Goal: Task Accomplishment & Management: Manage account settings

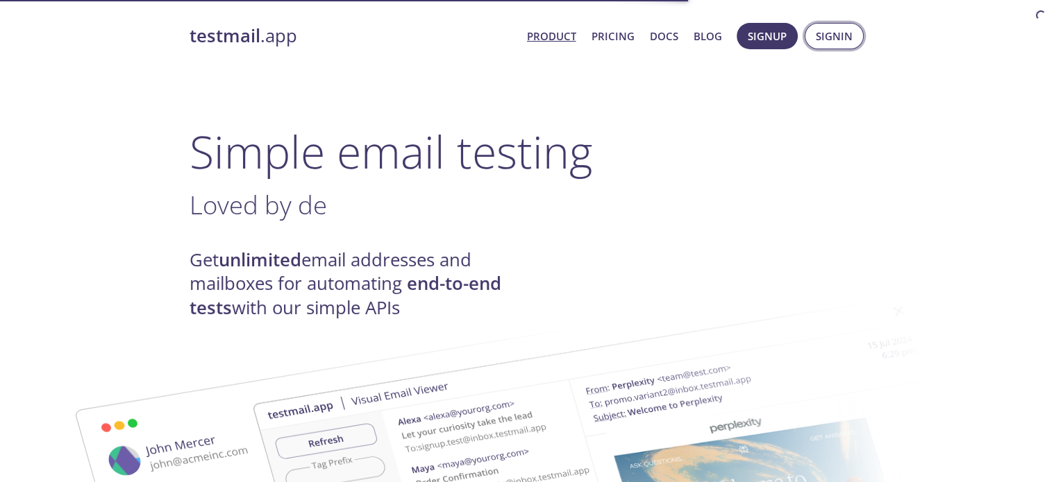
click at [821, 41] on span "Signin" at bounding box center [833, 36] width 37 height 18
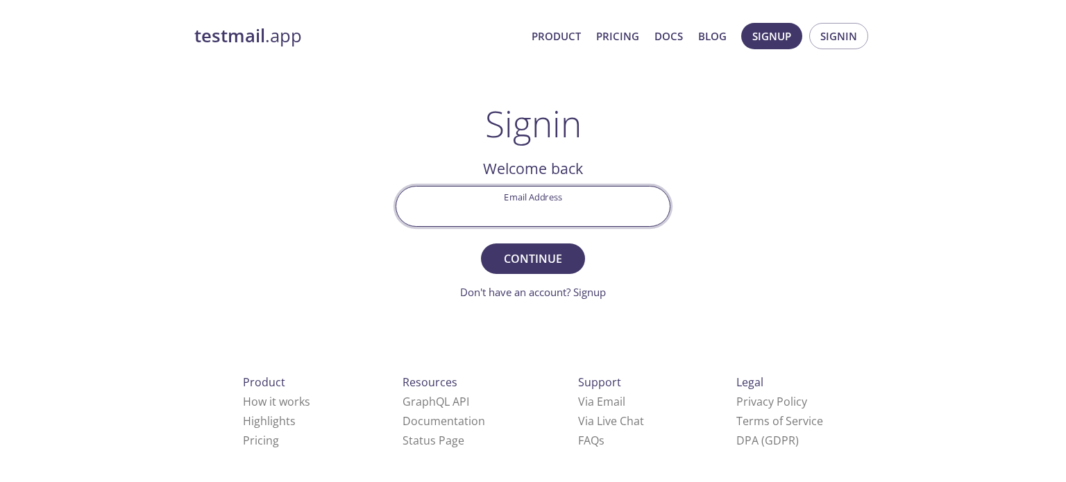
click at [586, 199] on input "Email Address" at bounding box center [532, 207] width 273 height 40
type input "[EMAIL_ADDRESS][DOMAIN_NAME]"
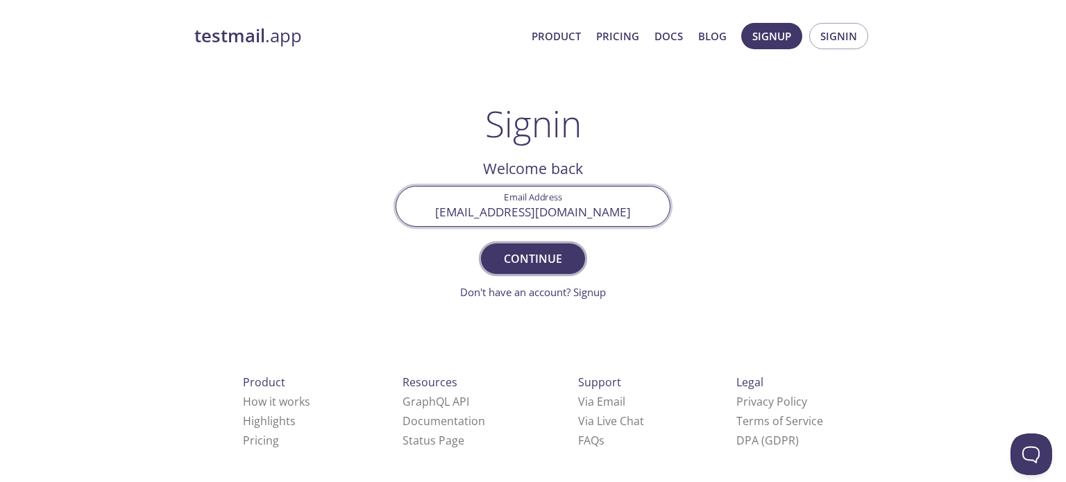
click at [549, 249] on span "Continue" at bounding box center [533, 258] width 74 height 19
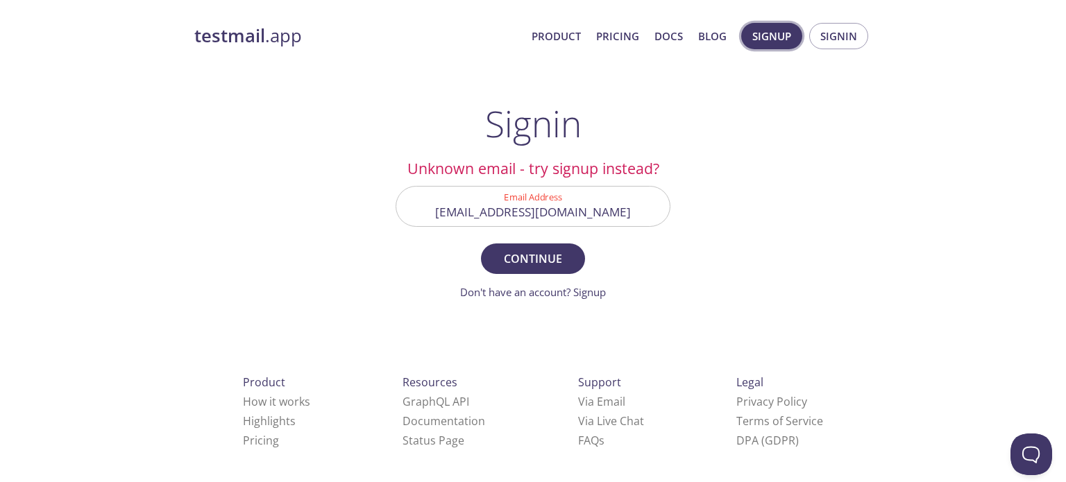
click at [777, 44] on button "Signup" at bounding box center [771, 36] width 61 height 26
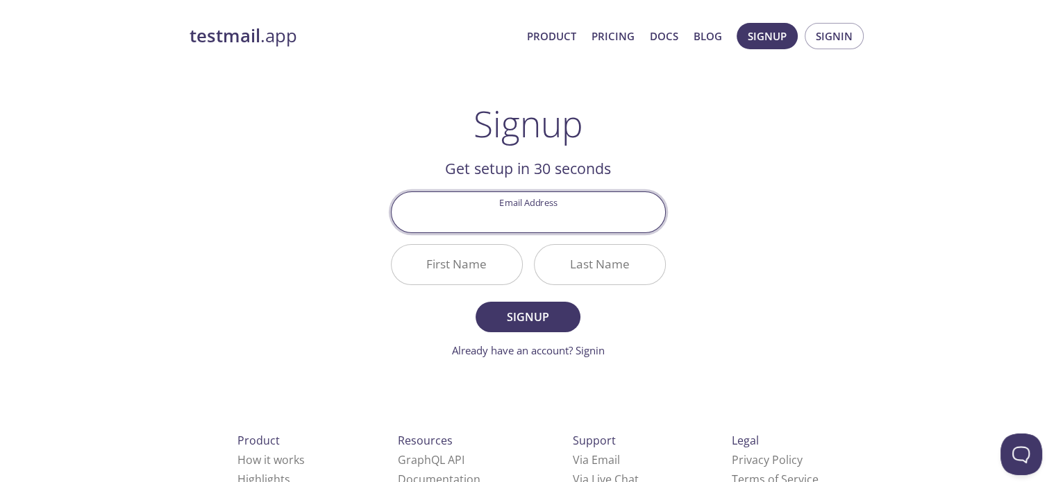
paste input "[PERSON_NAME][EMAIL_ADDRESS][PERSON_NAME][DOMAIN_NAME]"
type input "[PERSON_NAME][EMAIL_ADDRESS][PERSON_NAME][DOMAIN_NAME]"
click at [547, 308] on span "Signup" at bounding box center [528, 316] width 74 height 19
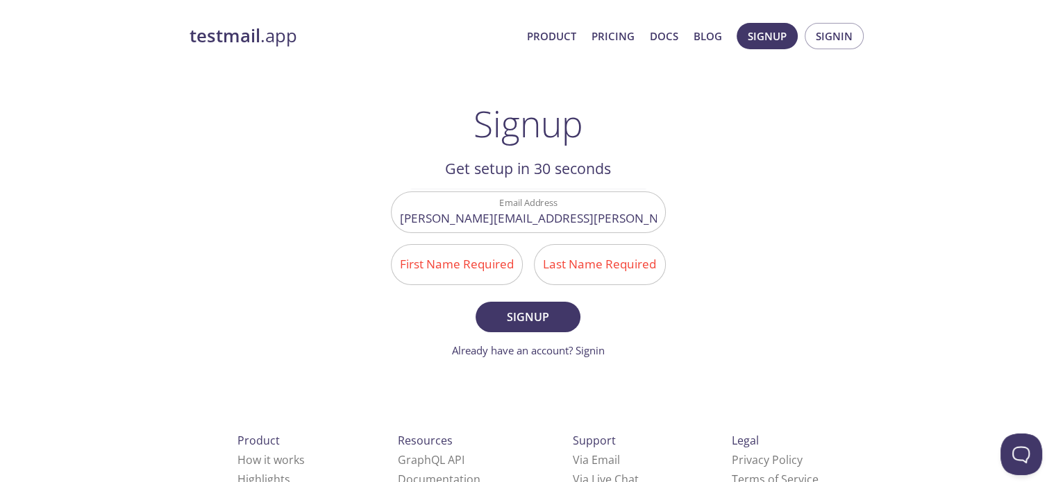
click at [465, 260] on input "First Name Required" at bounding box center [456, 265] width 130 height 40
type input "[PERSON_NAME]"
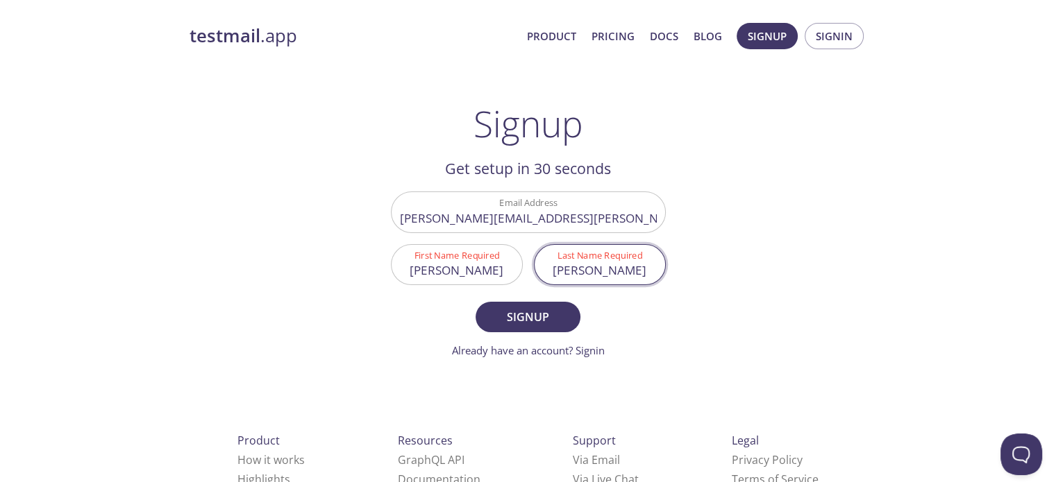
type input "[PERSON_NAME]"
click at [475, 302] on button "Signup" at bounding box center [527, 317] width 104 height 31
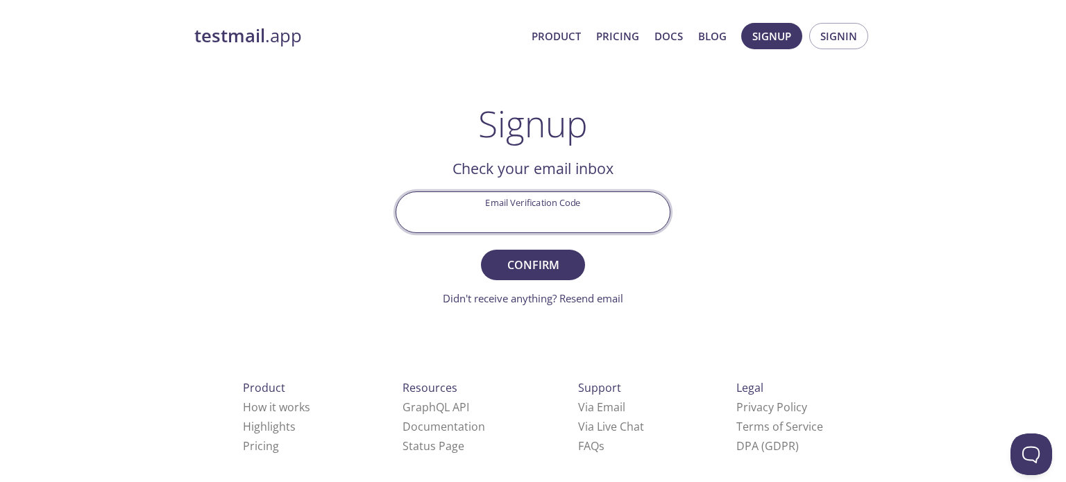
click at [567, 206] on input "Email Verification Code" at bounding box center [532, 212] width 273 height 40
paste input "T9K73NC"
type input "T9K73NC"
click at [572, 254] on button "Confirm" at bounding box center [533, 265] width 104 height 31
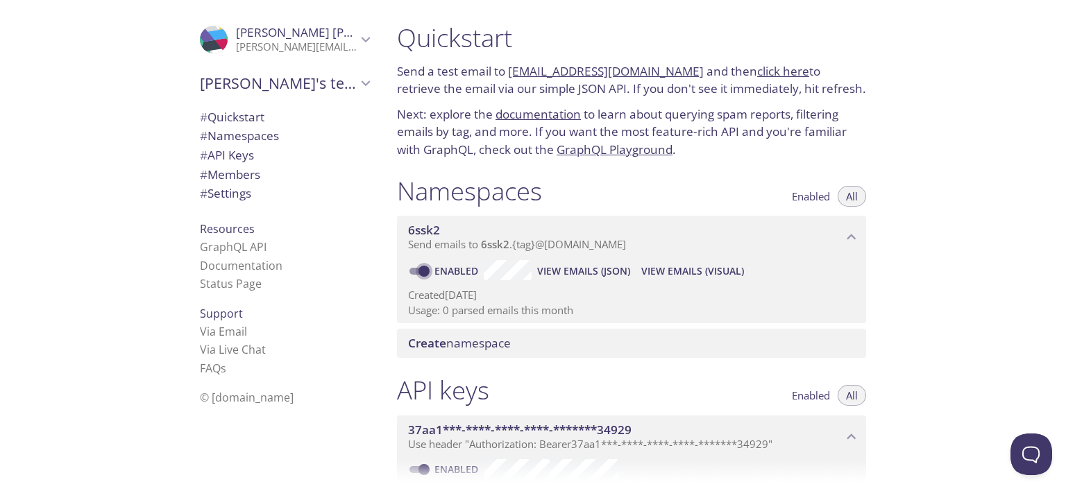
click at [416, 263] on input "Enabled" at bounding box center [424, 271] width 50 height 17
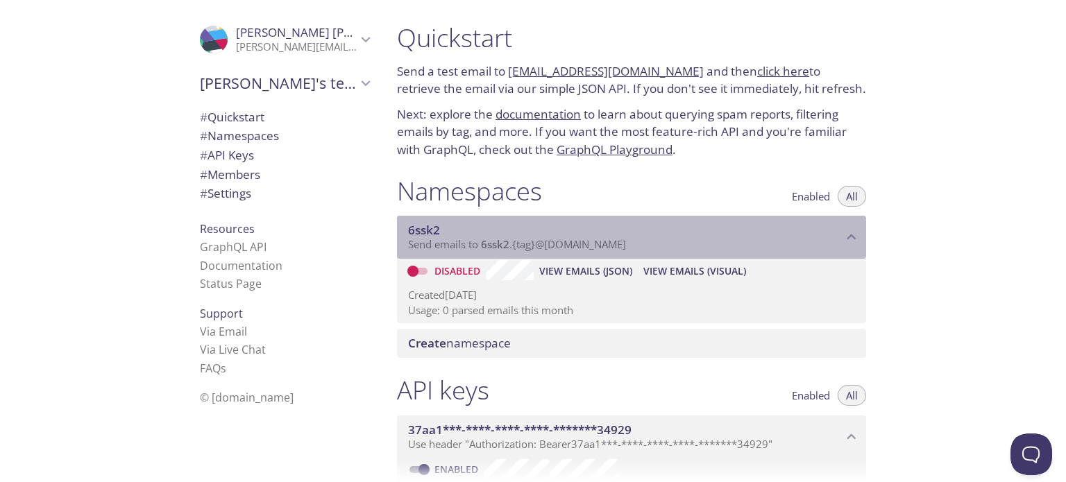
click at [833, 223] on span "6ssk2" at bounding box center [625, 230] width 434 height 15
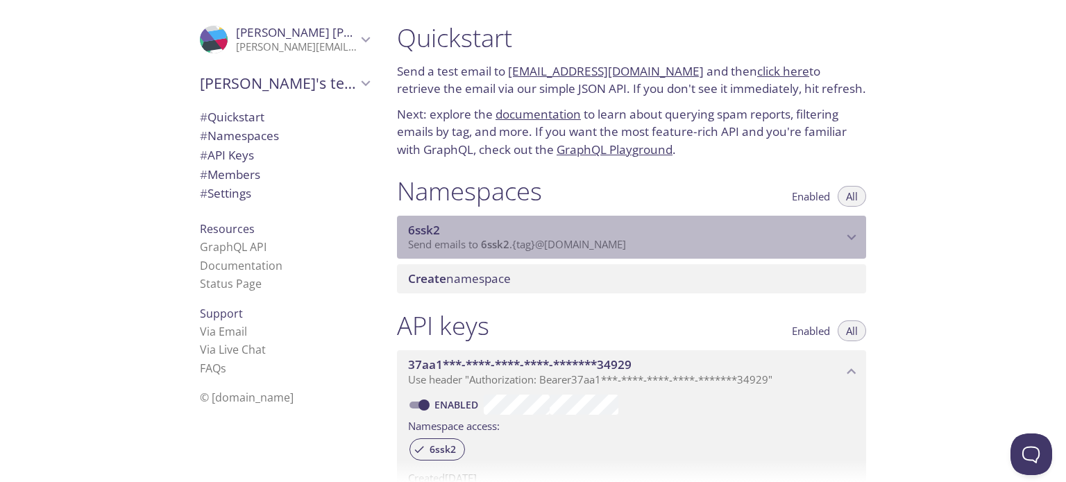
click at [833, 223] on span "6ssk2" at bounding box center [625, 230] width 434 height 15
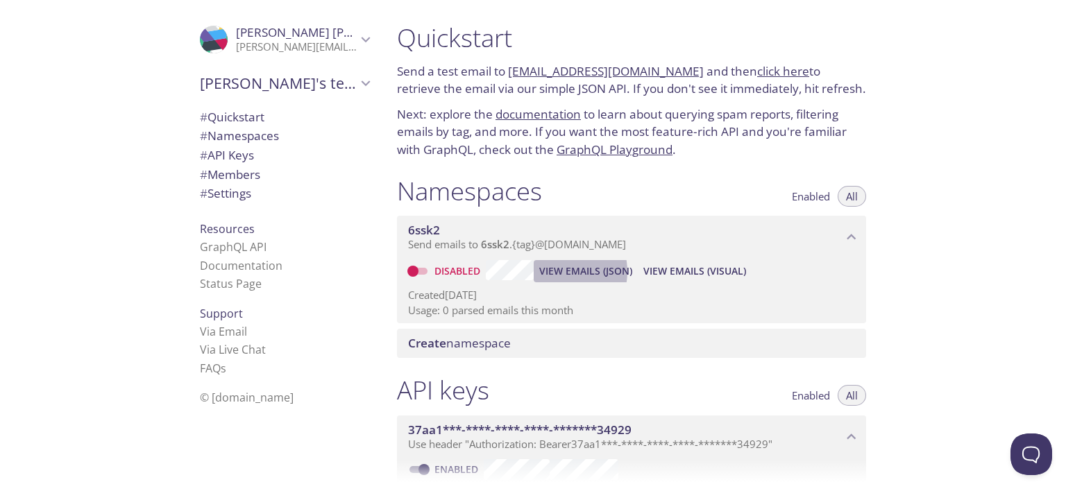
click at [549, 263] on span "View Emails (JSON)" at bounding box center [585, 271] width 93 height 17
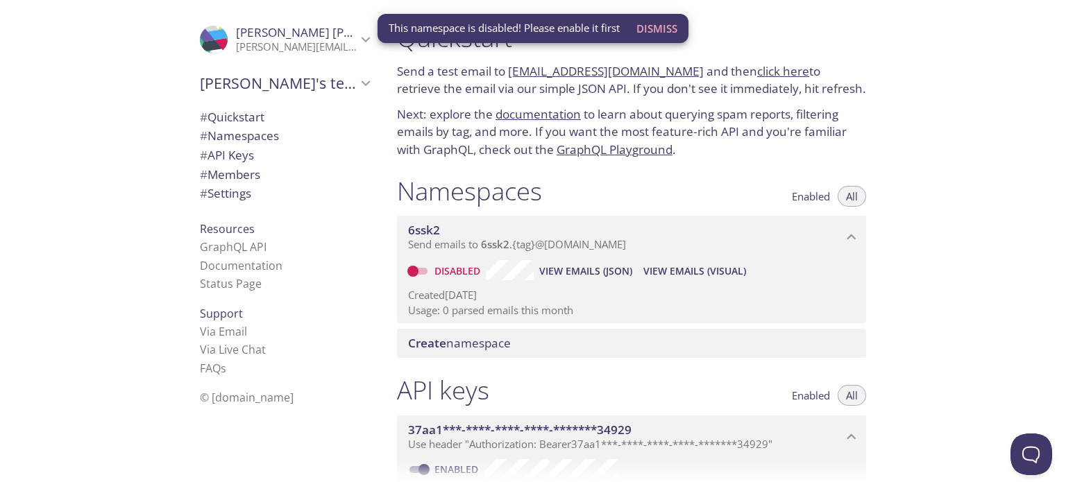
click at [658, 263] on span "View Emails (Visual)" at bounding box center [694, 271] width 103 height 17
click at [562, 237] on span "Send emails to 6ssk2 . {tag} @[DOMAIN_NAME]" at bounding box center [517, 244] width 218 height 14
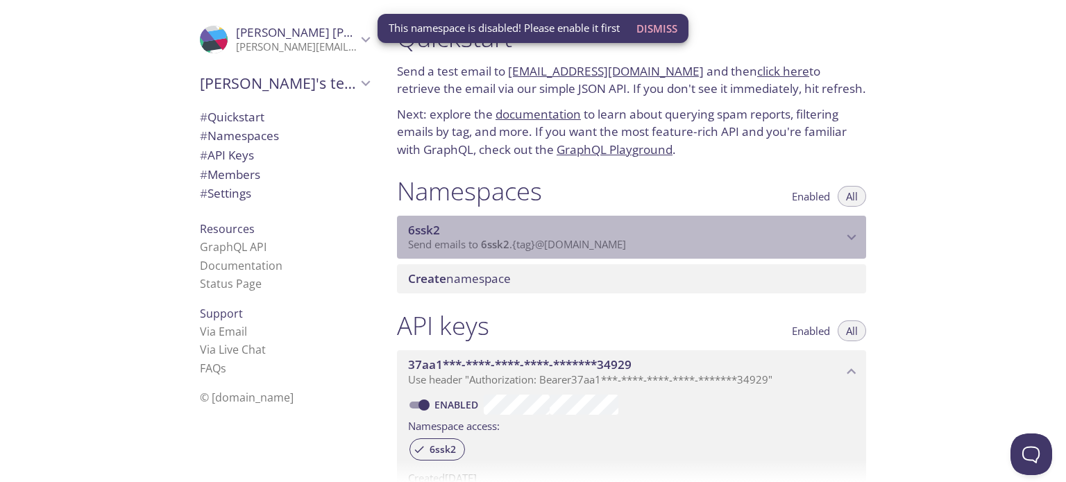
click at [562, 237] on span "Send emails to 6ssk2 . {tag} @[DOMAIN_NAME]" at bounding box center [517, 244] width 218 height 14
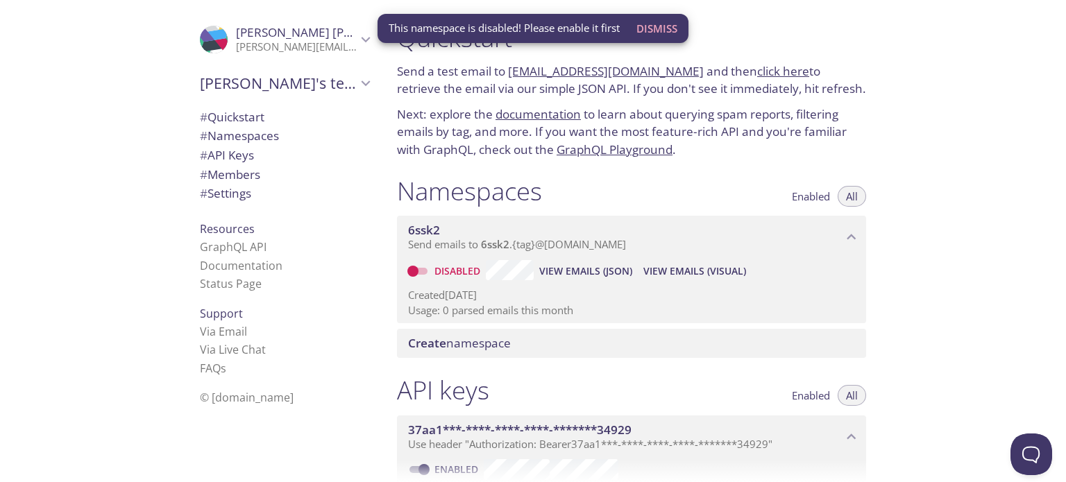
click at [453, 329] on div "Create namespace" at bounding box center [631, 343] width 469 height 29
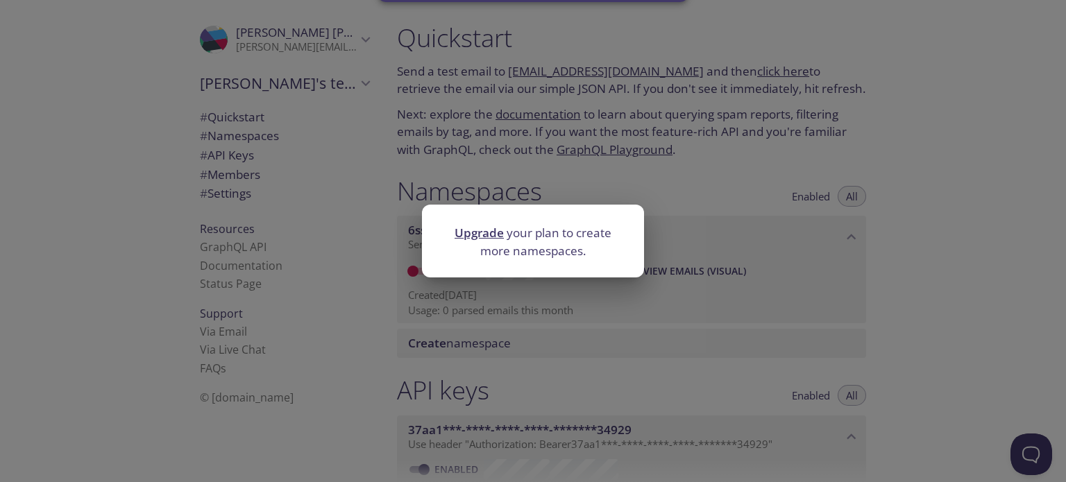
click at [543, 289] on div "Upgrade your plan to create more namespaces." at bounding box center [533, 241] width 1066 height 482
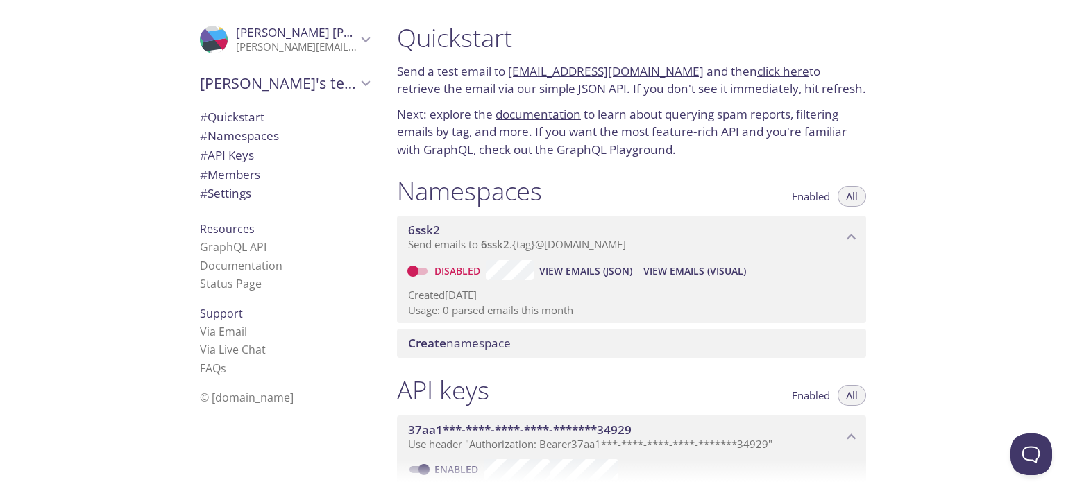
click at [422, 263] on input "Disabled" at bounding box center [413, 271] width 50 height 17
checkbox input "true"
click at [757, 66] on link "click here" at bounding box center [783, 71] width 52 height 16
click at [670, 263] on span "View Emails (Visual)" at bounding box center [692, 271] width 103 height 17
click at [470, 335] on span "Create namespace" at bounding box center [459, 343] width 103 height 16
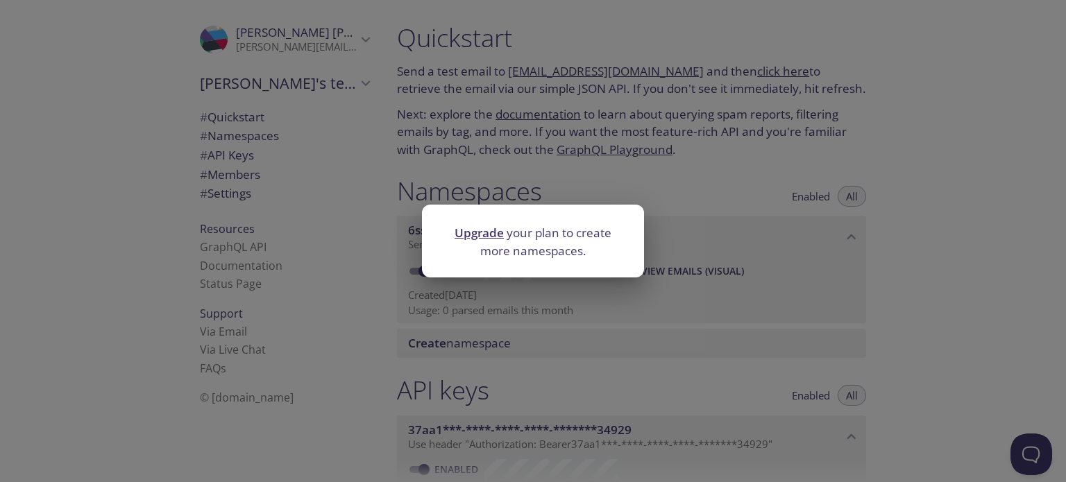
click at [629, 294] on div "Upgrade your plan to create more namespaces." at bounding box center [533, 241] width 1066 height 482
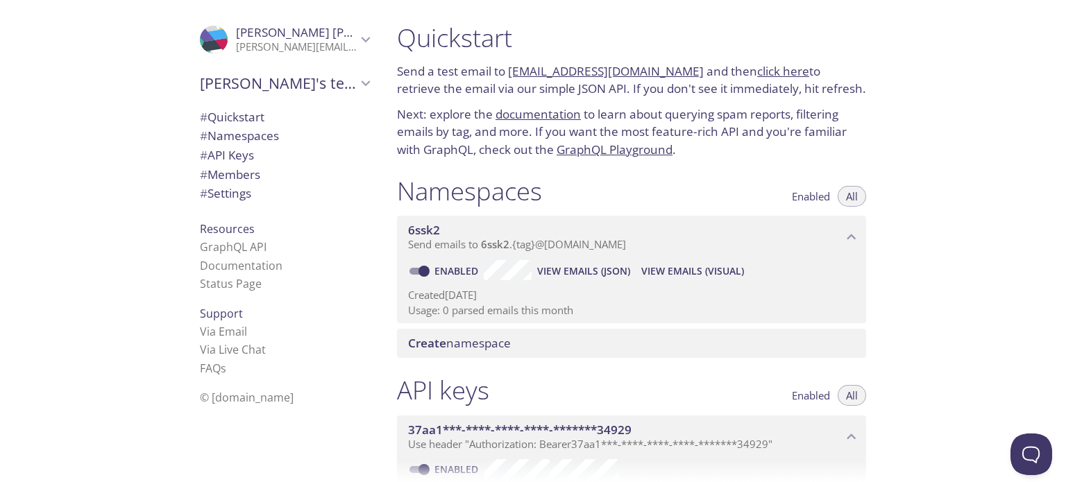
click at [511, 106] on link "documentation" at bounding box center [538, 114] width 85 height 16
drag, startPoint x: 644, startPoint y: 67, endPoint x: 497, endPoint y: 63, distance: 147.2
click at [497, 63] on p "Send a test email to [EMAIL_ADDRESS][DOMAIN_NAME] and then click here to retrie…" at bounding box center [631, 79] width 469 height 35
copy p "[EMAIL_ADDRESS][DOMAIN_NAME]"
click at [757, 67] on link "click here" at bounding box center [783, 71] width 52 height 16
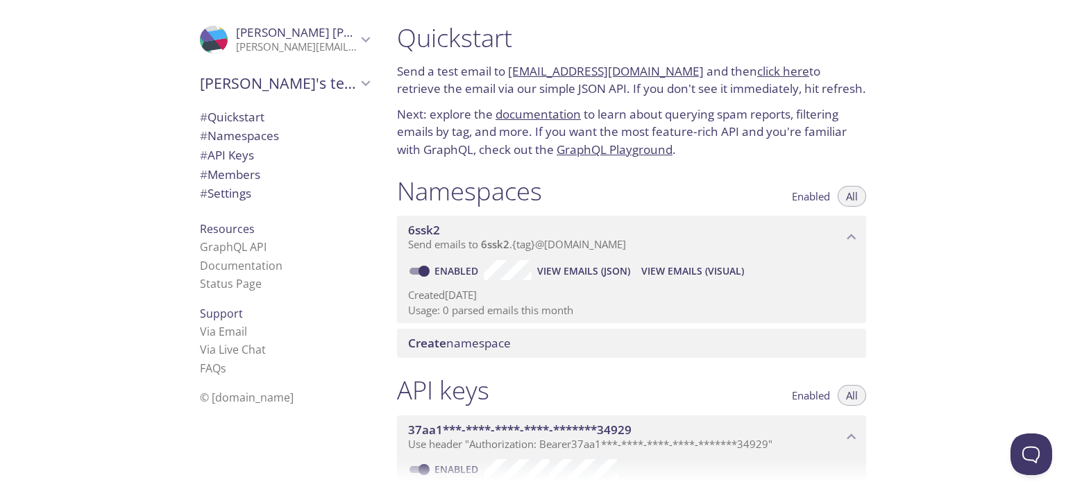
click at [546, 176] on div "Namespaces Enabled All" at bounding box center [631, 193] width 469 height 35
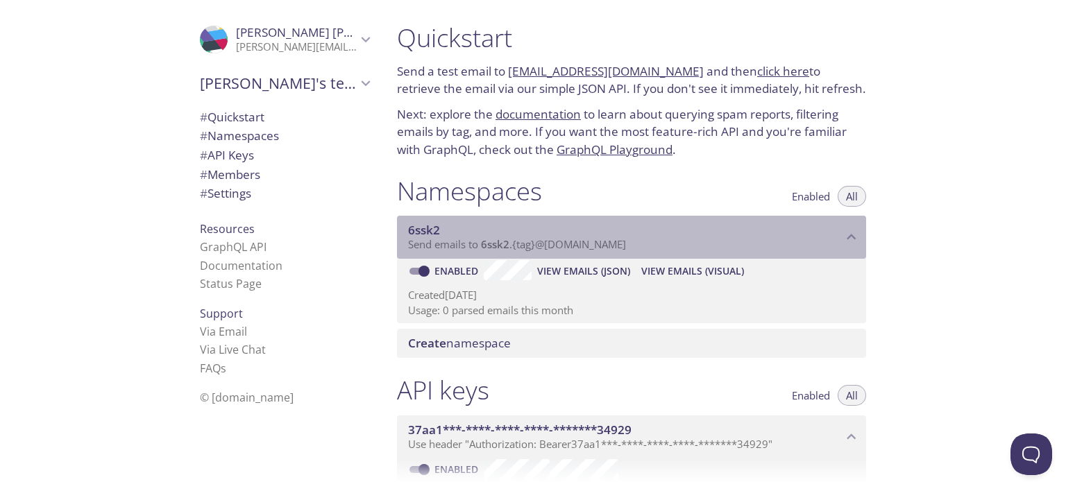
drag, startPoint x: 619, startPoint y: 221, endPoint x: 472, endPoint y: 220, distance: 147.1
click at [472, 238] on p "Send emails to 6ssk2 . {tag} @[DOMAIN_NAME]" at bounding box center [625, 245] width 434 height 14
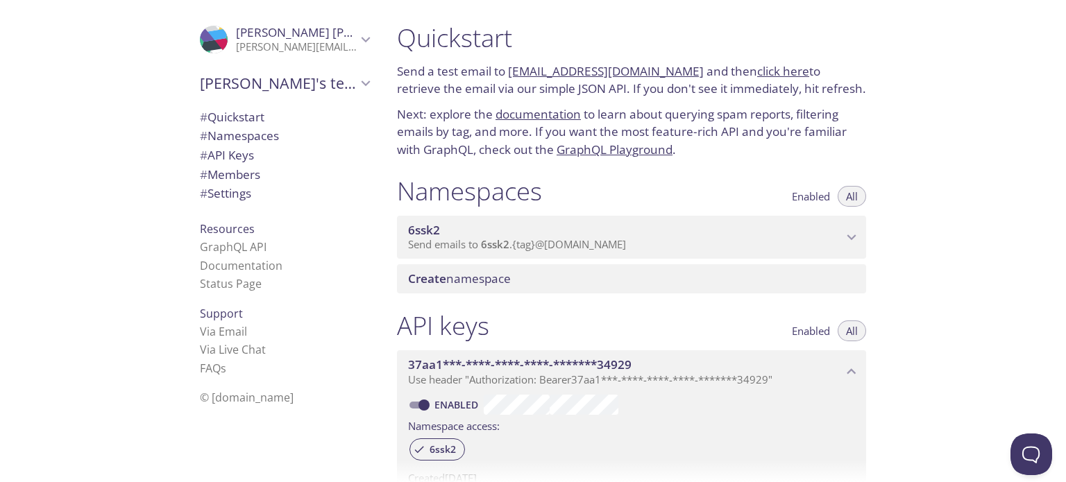
click at [566, 237] on span "Send emails to 6ssk2 . {tag} @[DOMAIN_NAME]" at bounding box center [517, 244] width 218 height 14
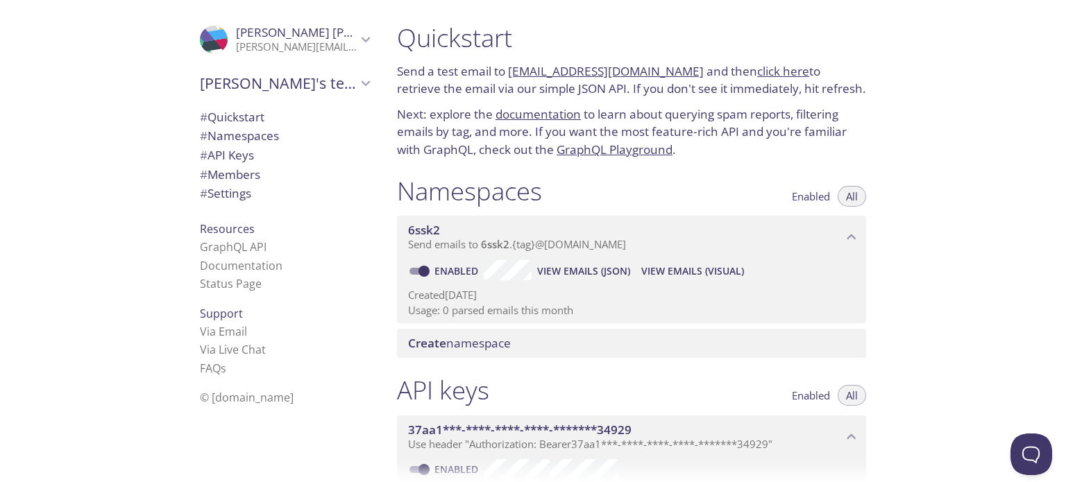
click at [802, 196] on span "Enabled" at bounding box center [811, 196] width 38 height 0
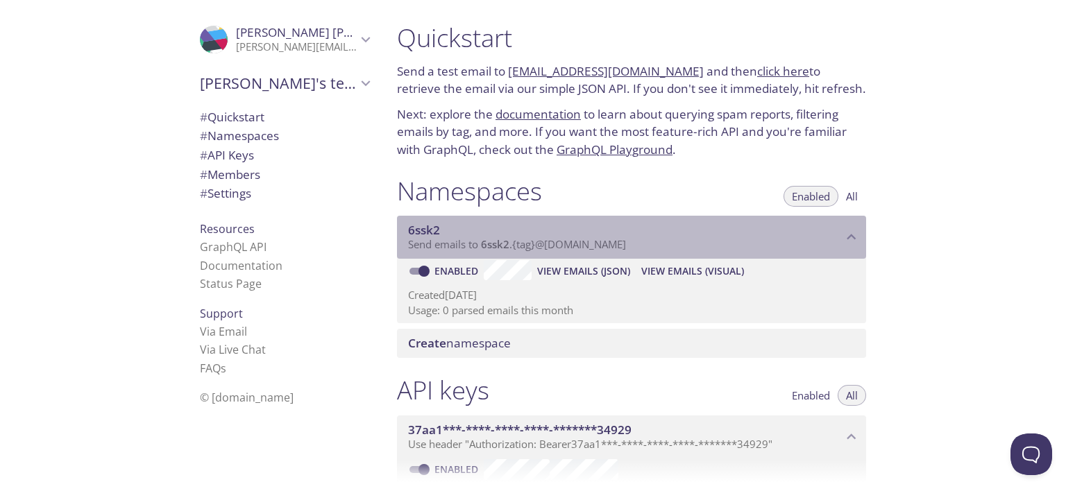
drag, startPoint x: 611, startPoint y: 220, endPoint x: 496, endPoint y: 224, distance: 115.3
click at [496, 238] on p "Send emails to 6ssk2 . {tag} @[DOMAIN_NAME]" at bounding box center [625, 245] width 434 height 14
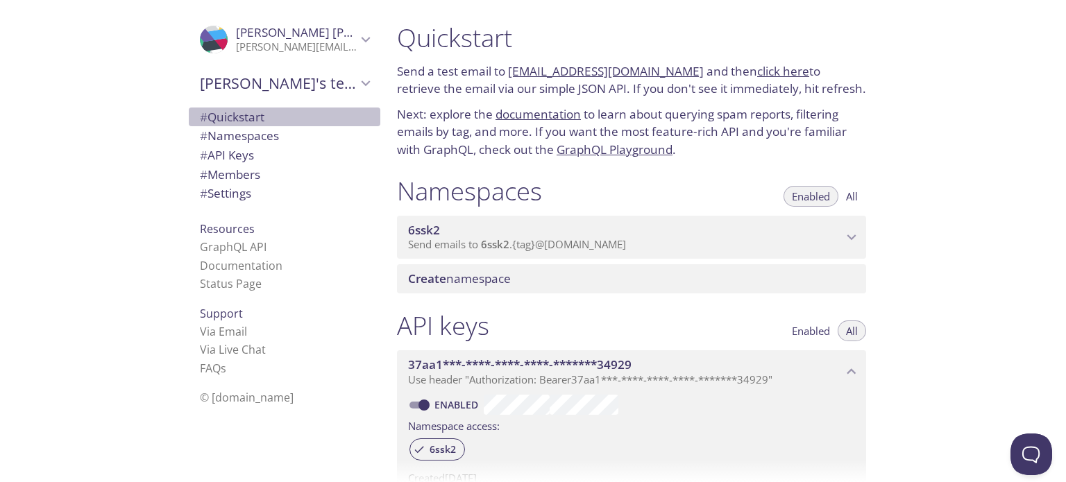
click at [241, 115] on span "# Quickstart" at bounding box center [232, 117] width 65 height 16
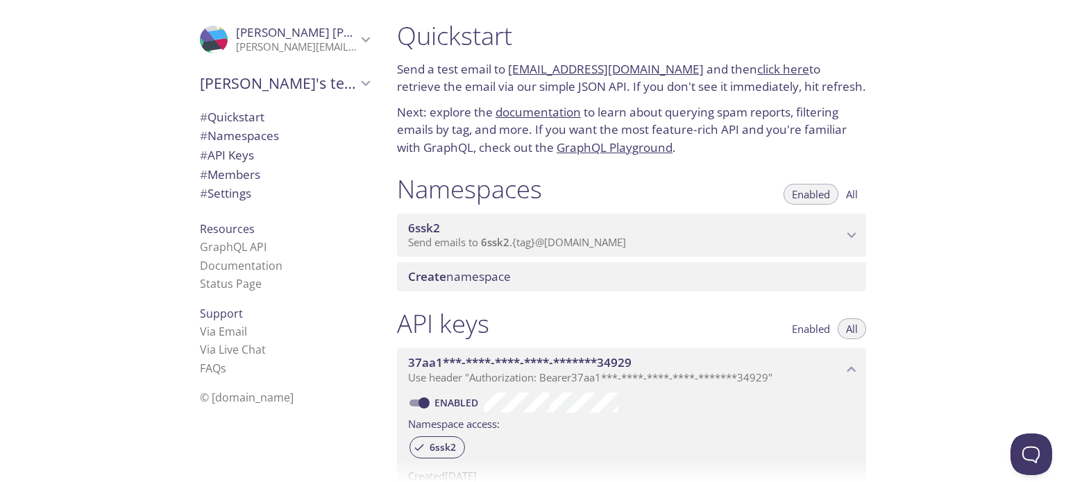
click at [247, 133] on span "# Namespaces" at bounding box center [239, 136] width 79 height 16
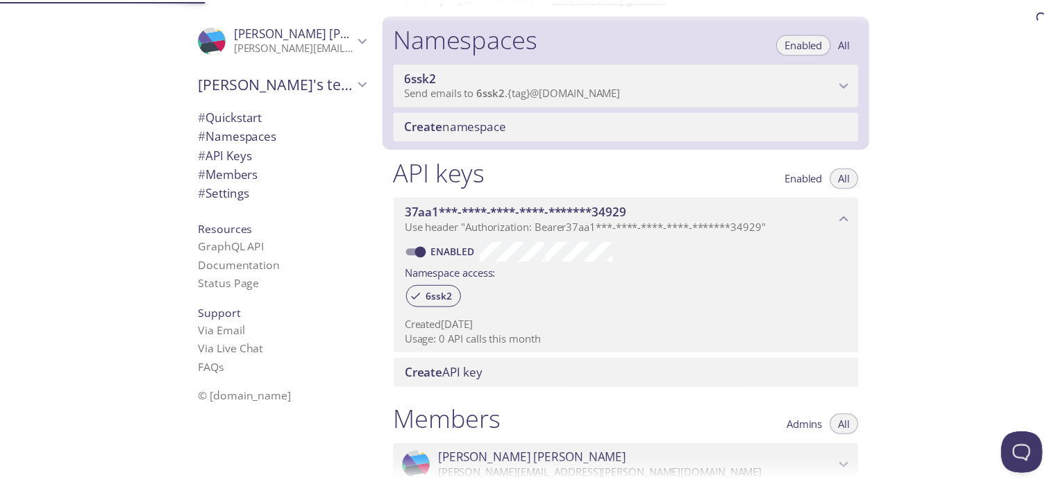
scroll to position [158, 0]
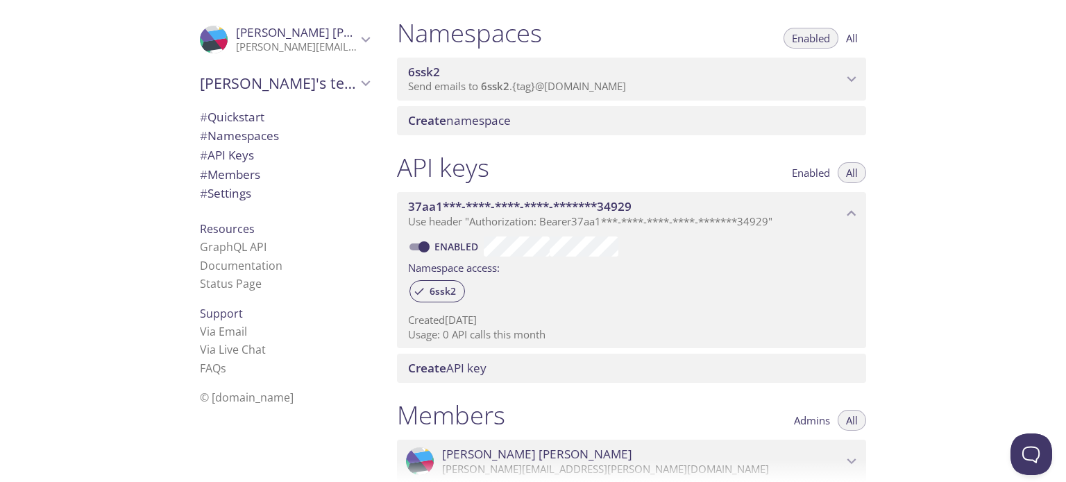
click at [483, 112] on span "Create namespace" at bounding box center [459, 120] width 103 height 16
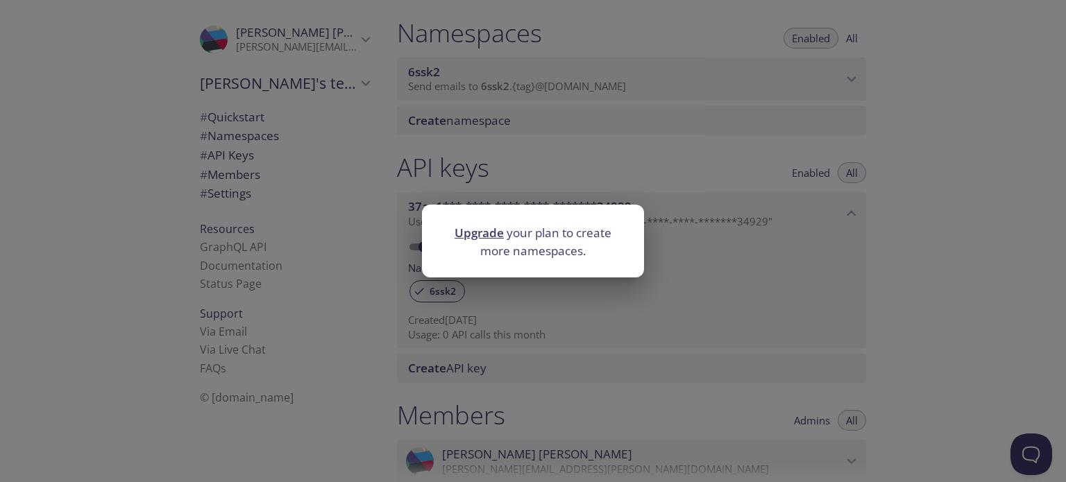
click at [475, 235] on link "Upgrade" at bounding box center [479, 233] width 49 height 16
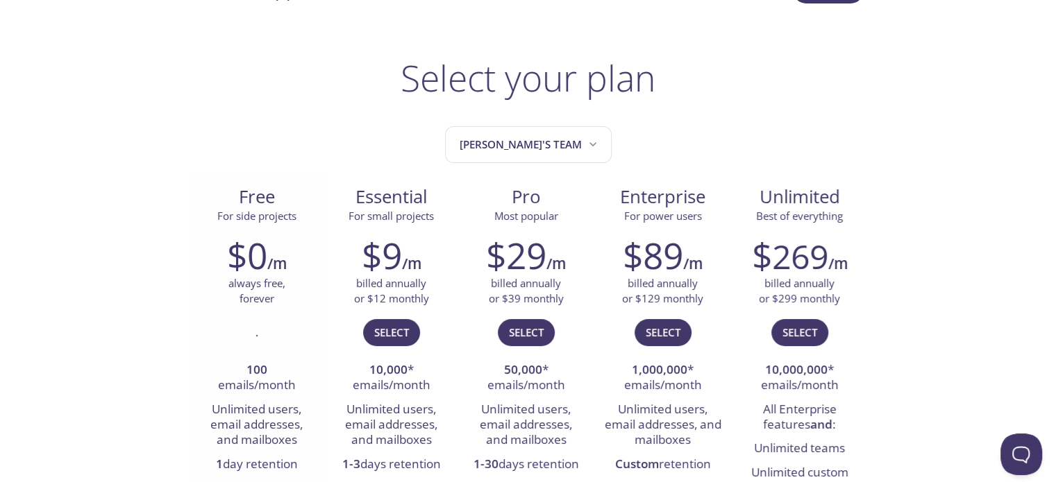
scroll to position [69, 0]
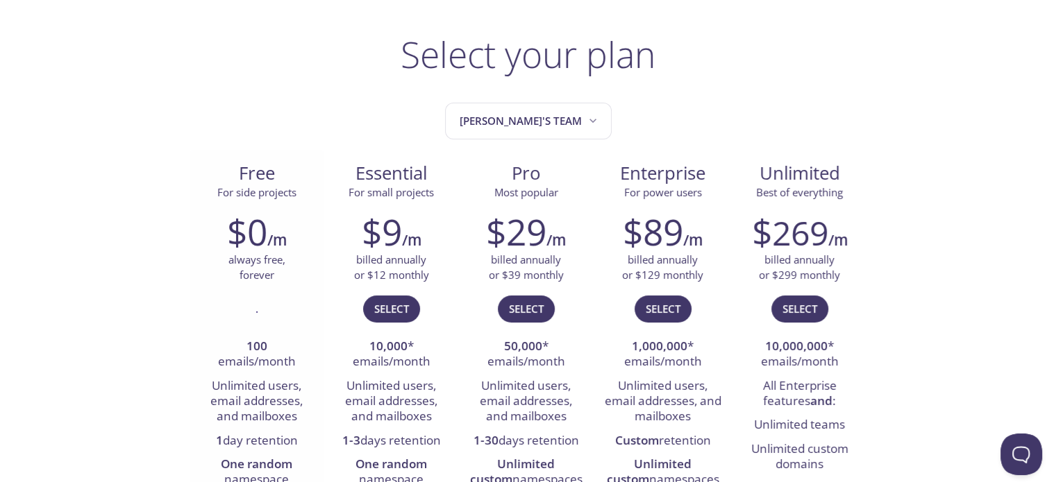
click at [247, 335] on li "100 emails/month" at bounding box center [257, 355] width 114 height 40
click at [250, 227] on h2 "$0" at bounding box center [247, 232] width 40 height 42
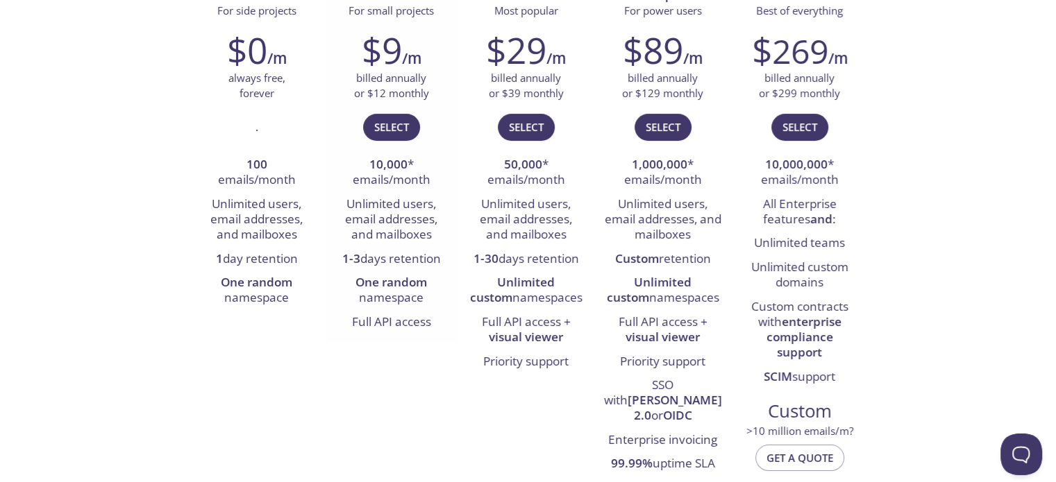
scroll to position [208, 0]
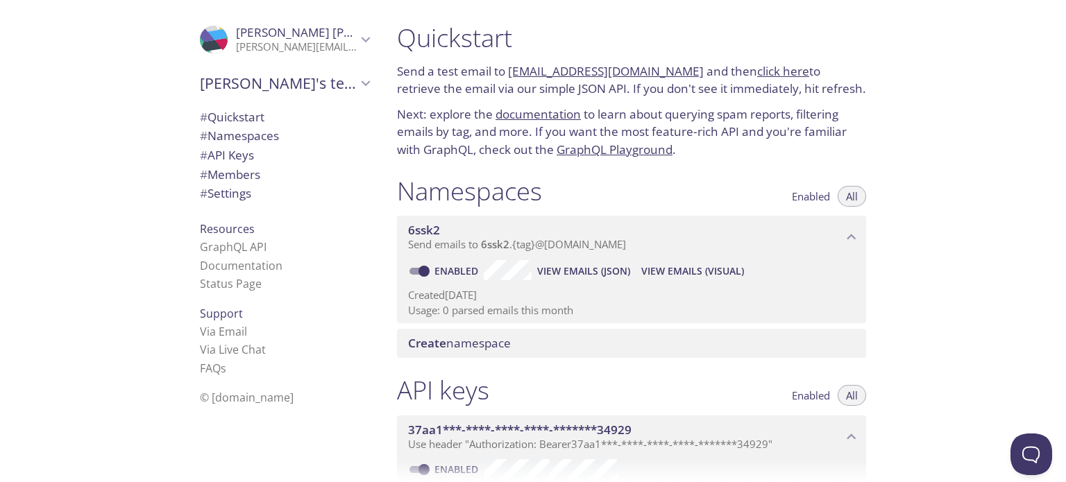
click at [440, 335] on span "Create" at bounding box center [427, 343] width 38 height 16
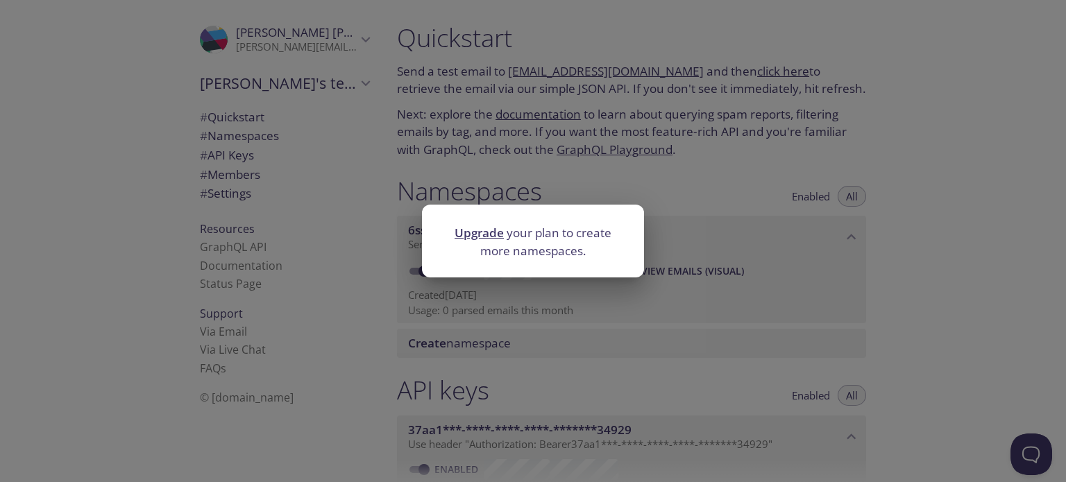
click at [510, 321] on div "Upgrade your plan to create more namespaces." at bounding box center [533, 241] width 1066 height 482
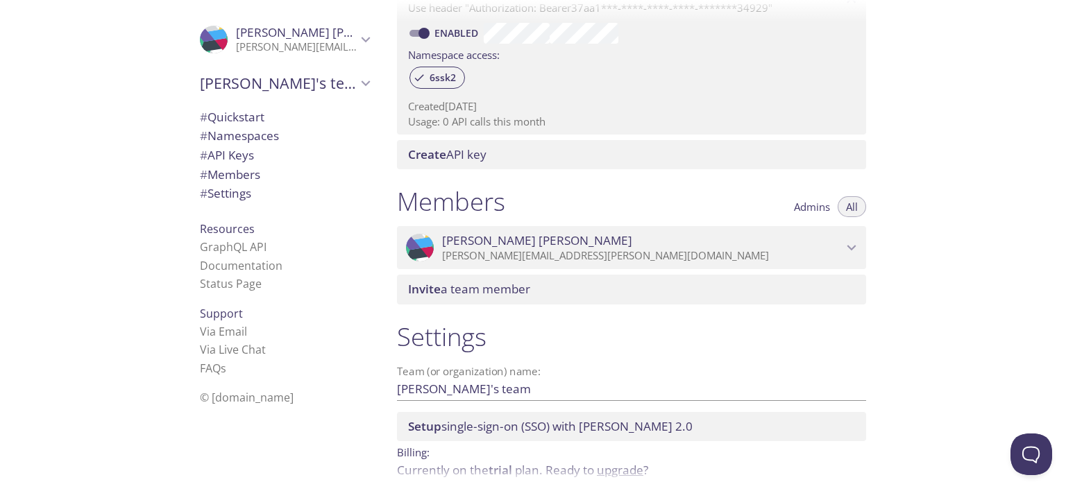
scroll to position [438, 0]
click at [505, 417] on span "Setup single-sign-on (SSO) with [PERSON_NAME] 2.0" at bounding box center [550, 425] width 285 height 16
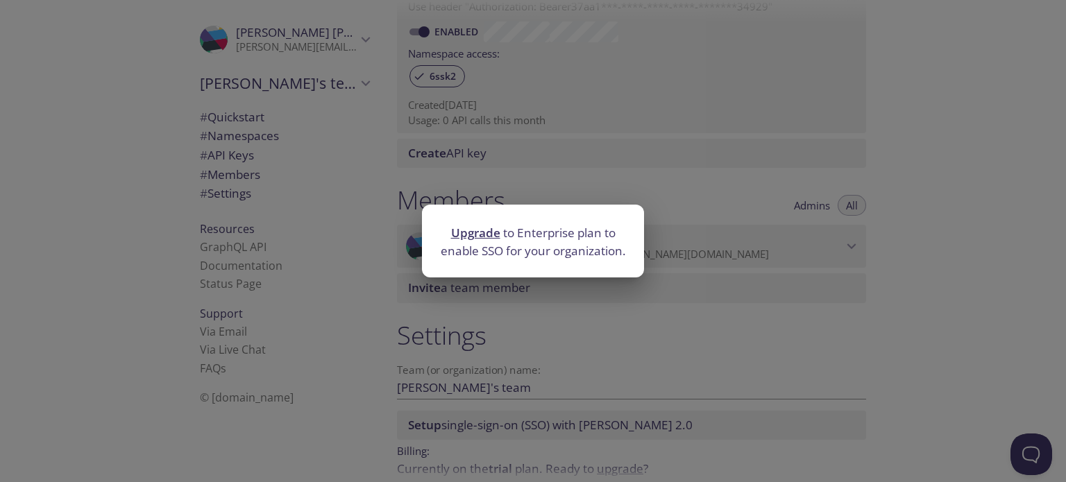
click at [504, 370] on div "Upgrade to Enterprise plan to enable SSO for your organization." at bounding box center [533, 241] width 1066 height 482
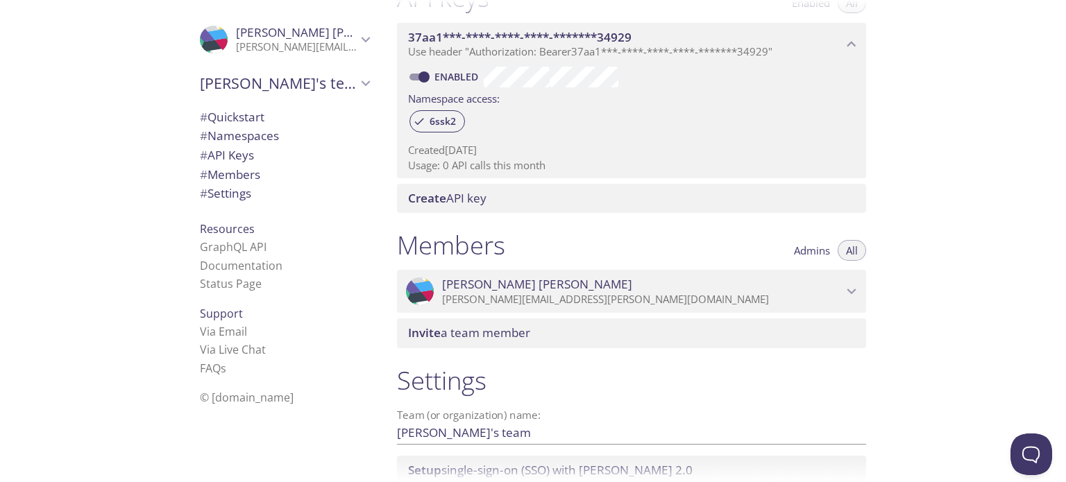
scroll to position [369, 0]
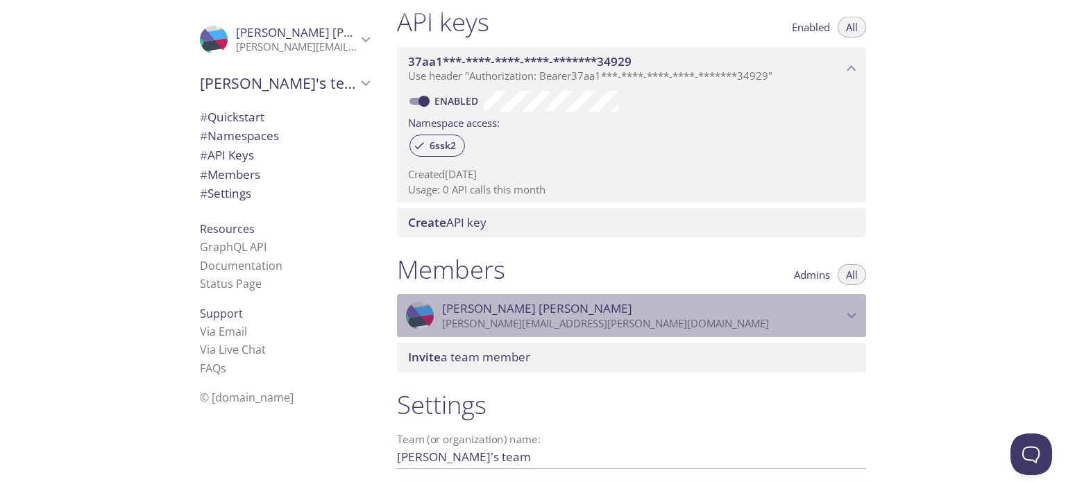
click at [648, 294] on div ".cls-1 { fill: #6d5ca8; } .cls-2 { fill: #3fc191; } .cls-3 { fill: #3b4752; } .…" at bounding box center [631, 315] width 469 height 43
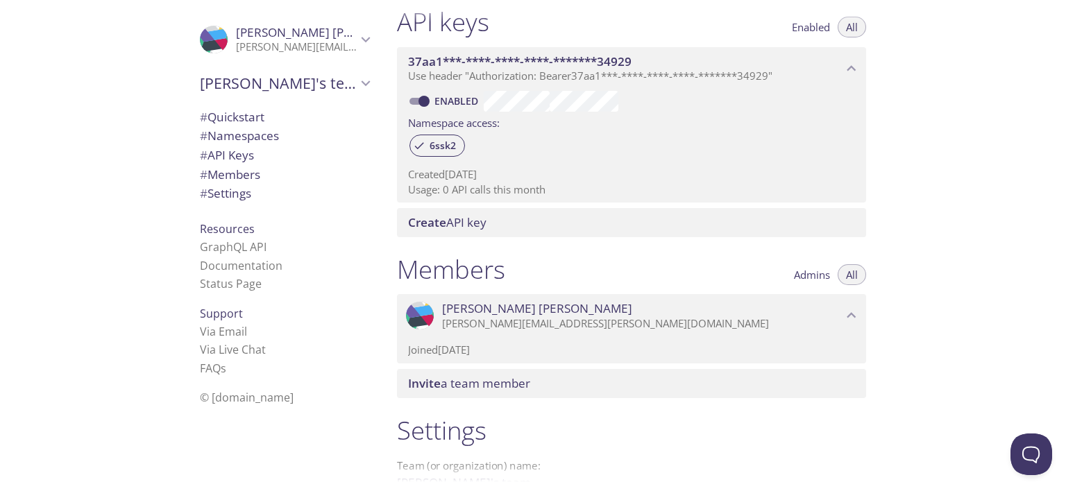
click at [648, 294] on div ".cls-1 { fill: #6d5ca8; } .cls-2 { fill: #3fc191; } .cls-3 { fill: #3b4752; } .…" at bounding box center [631, 315] width 469 height 43
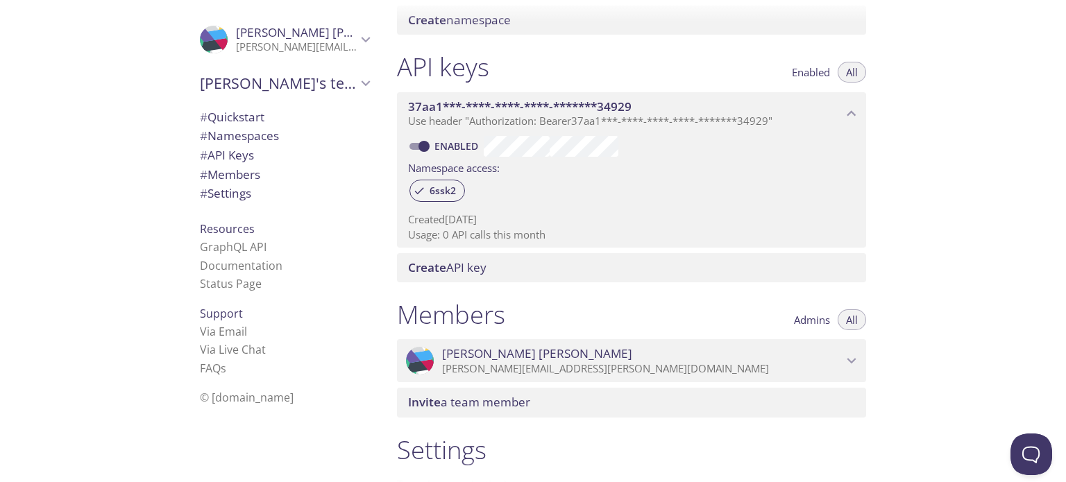
scroll to position [299, 0]
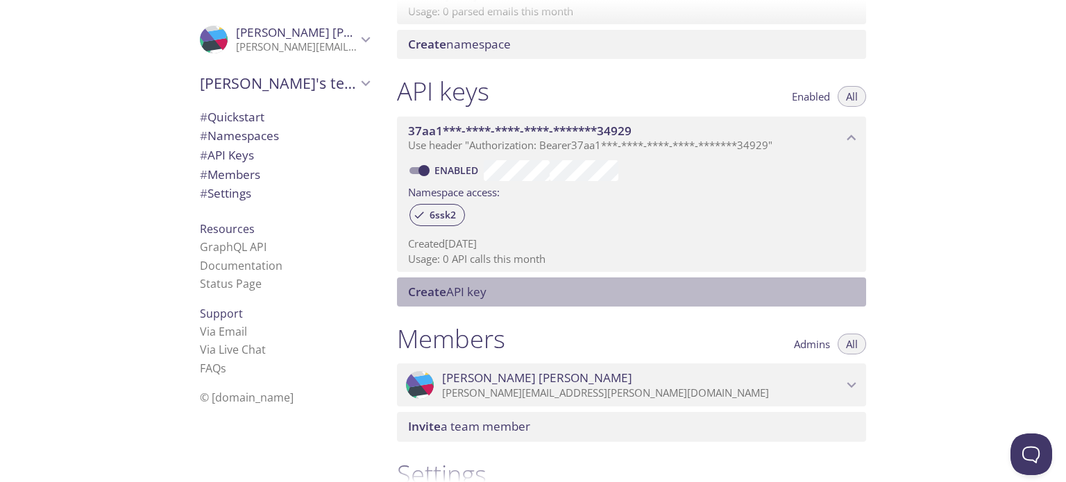
click at [566, 285] on span "Create API key" at bounding box center [634, 292] width 453 height 15
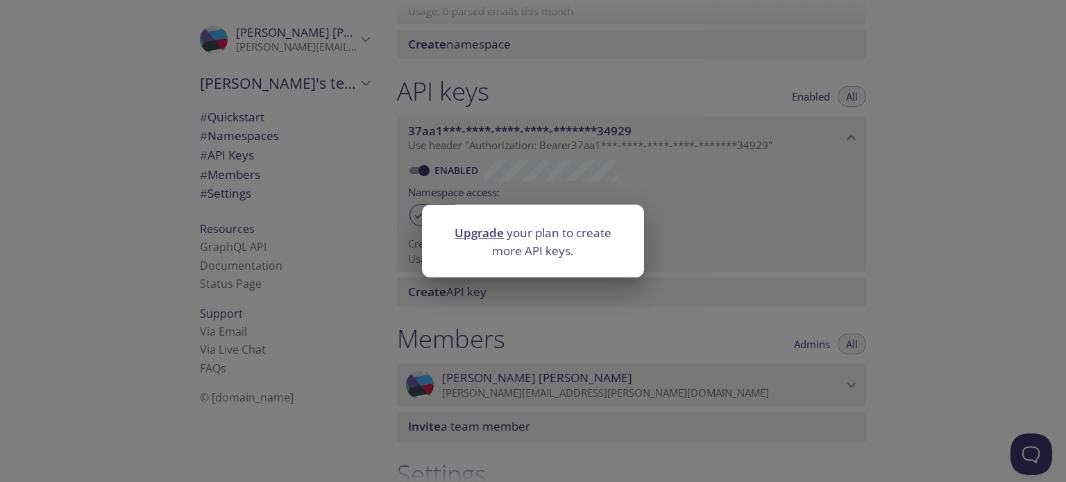
click at [569, 248] on p "Upgrade your plan to create more API keys." at bounding box center [533, 241] width 189 height 35
click at [727, 249] on div "Upgrade your plan to create more API keys." at bounding box center [533, 241] width 1066 height 482
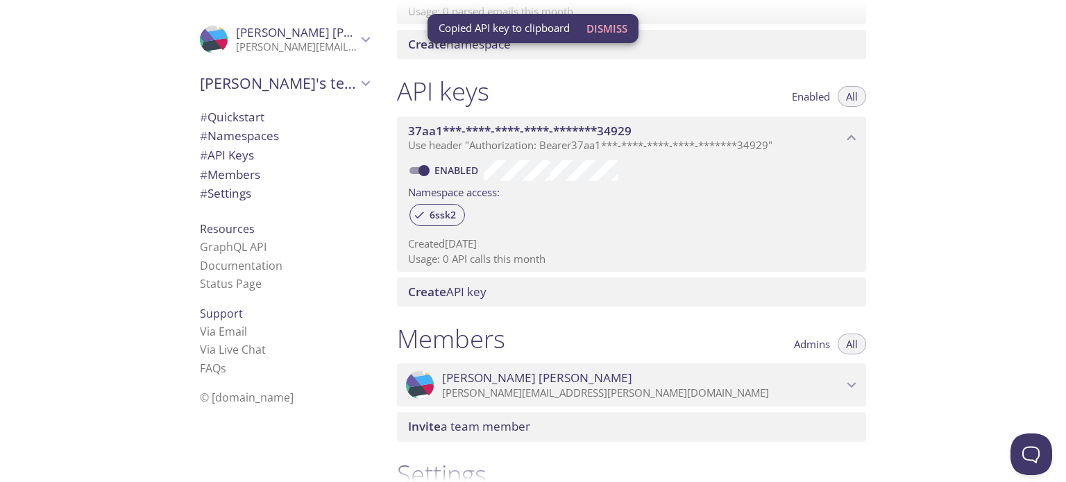
click at [230, 185] on span "# Settings" at bounding box center [225, 193] width 51 height 16
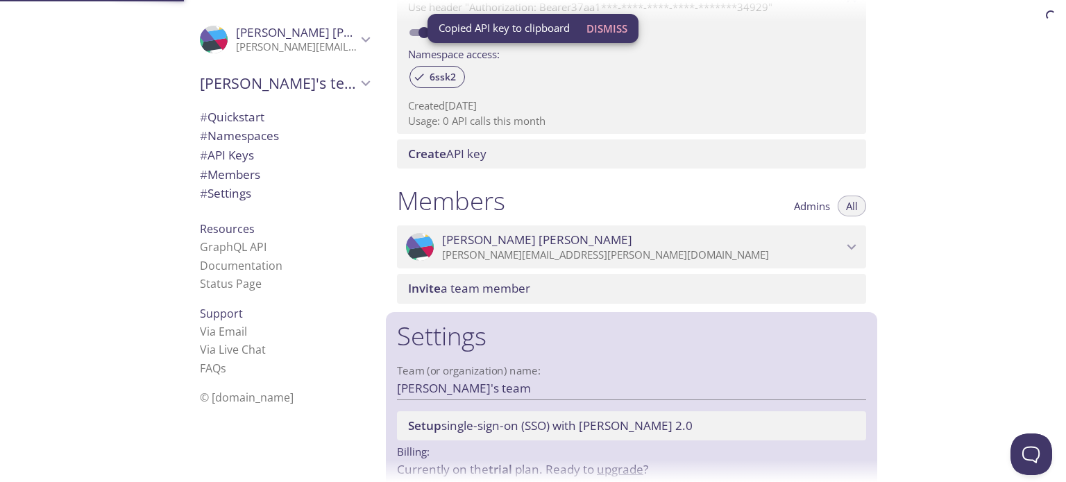
scroll to position [438, 0]
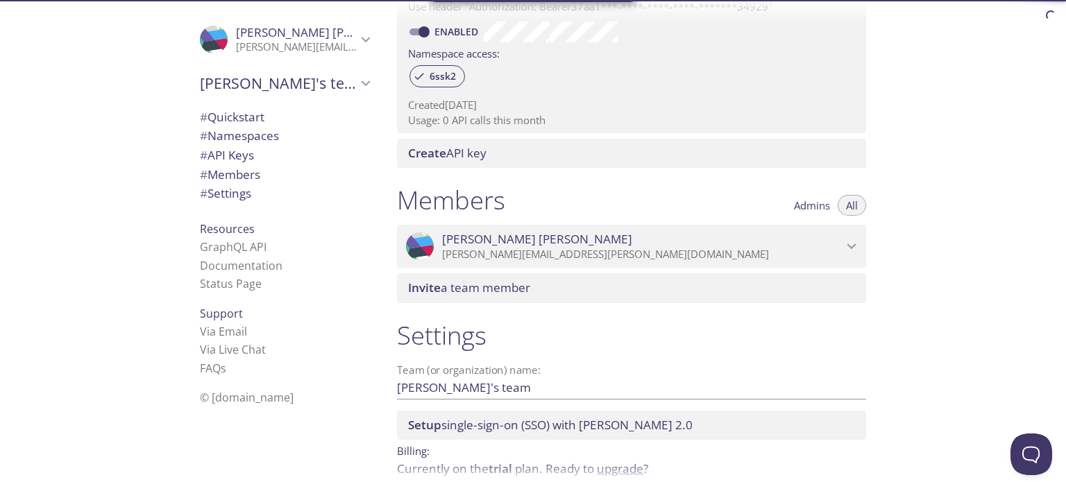
click at [235, 185] on span "# Settings" at bounding box center [284, 194] width 169 height 18
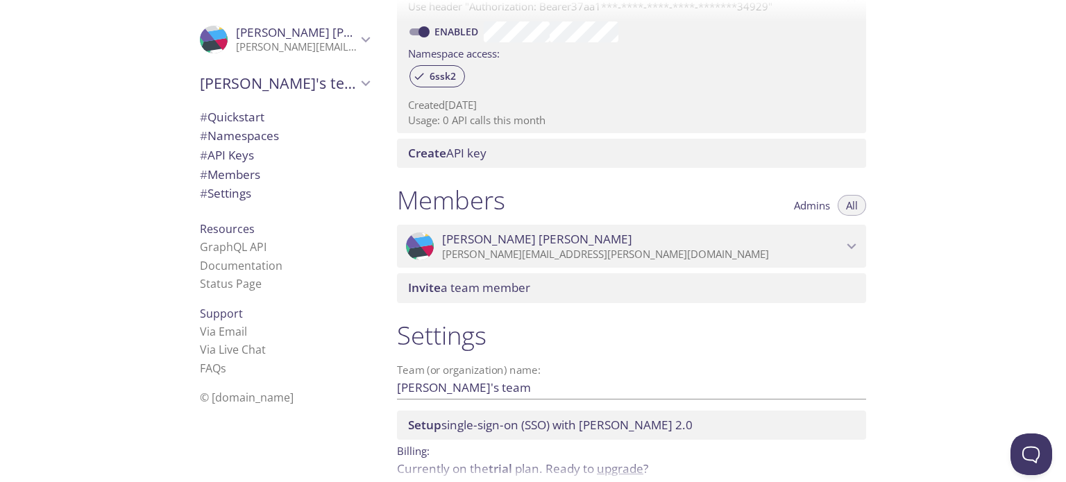
click at [238, 167] on span "# Members" at bounding box center [230, 175] width 60 height 16
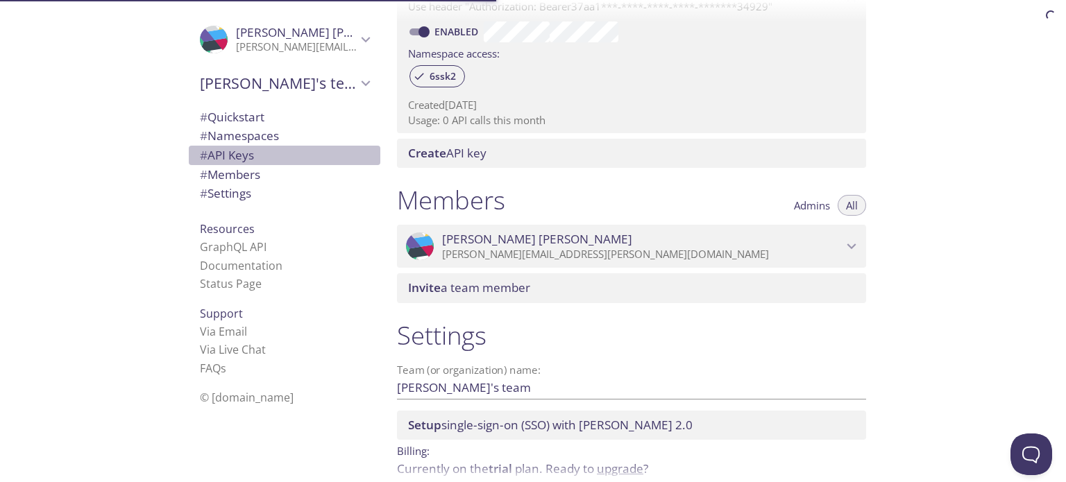
click at [232, 147] on span "# API Keys" at bounding box center [227, 155] width 54 height 16
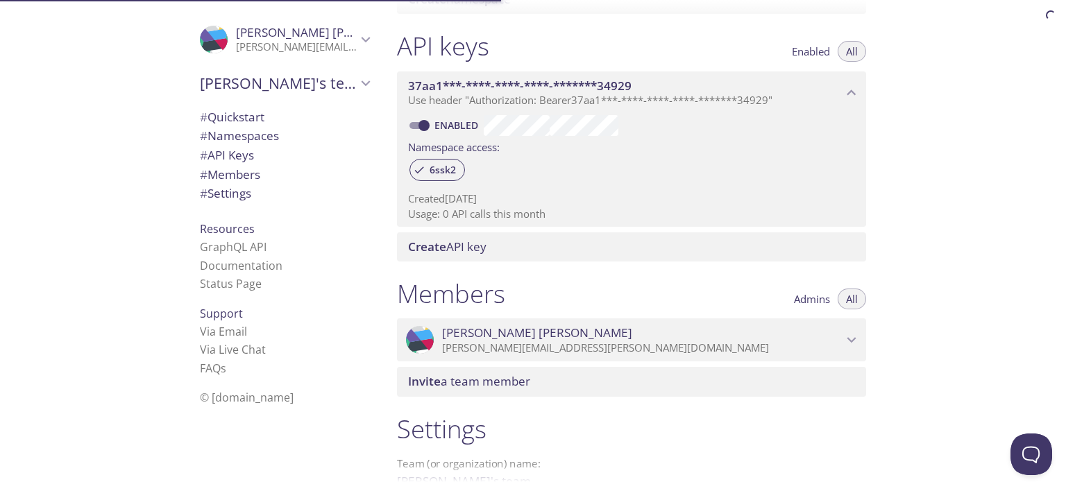
click at [242, 128] on span "# Namespaces" at bounding box center [239, 136] width 79 height 16
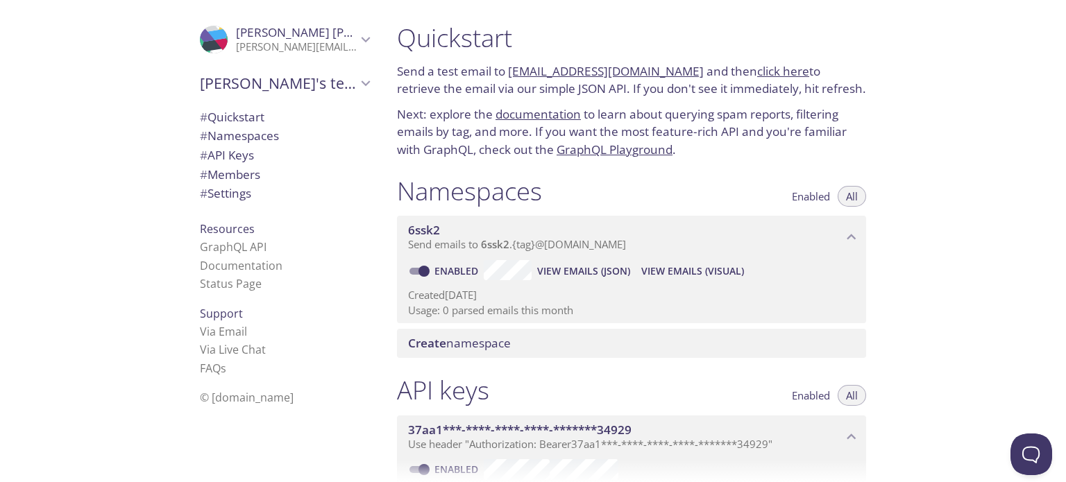
click at [757, 63] on link "click here" at bounding box center [783, 71] width 52 height 16
